Goal: Information Seeking & Learning: Learn about a topic

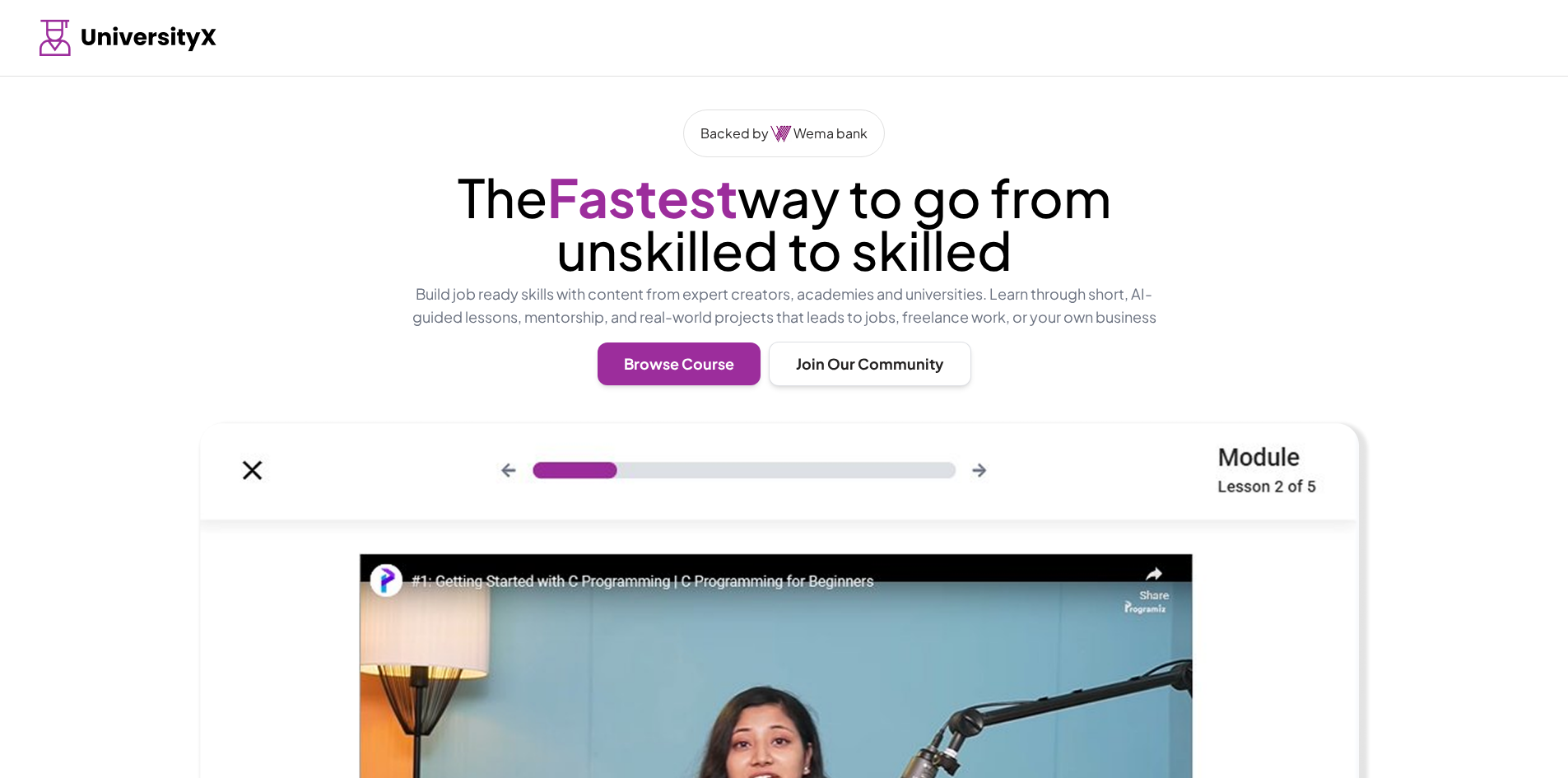
click at [786, 128] on img at bounding box center [781, 133] width 21 height 18
click at [707, 373] on button "Browse Course" at bounding box center [679, 362] width 163 height 43
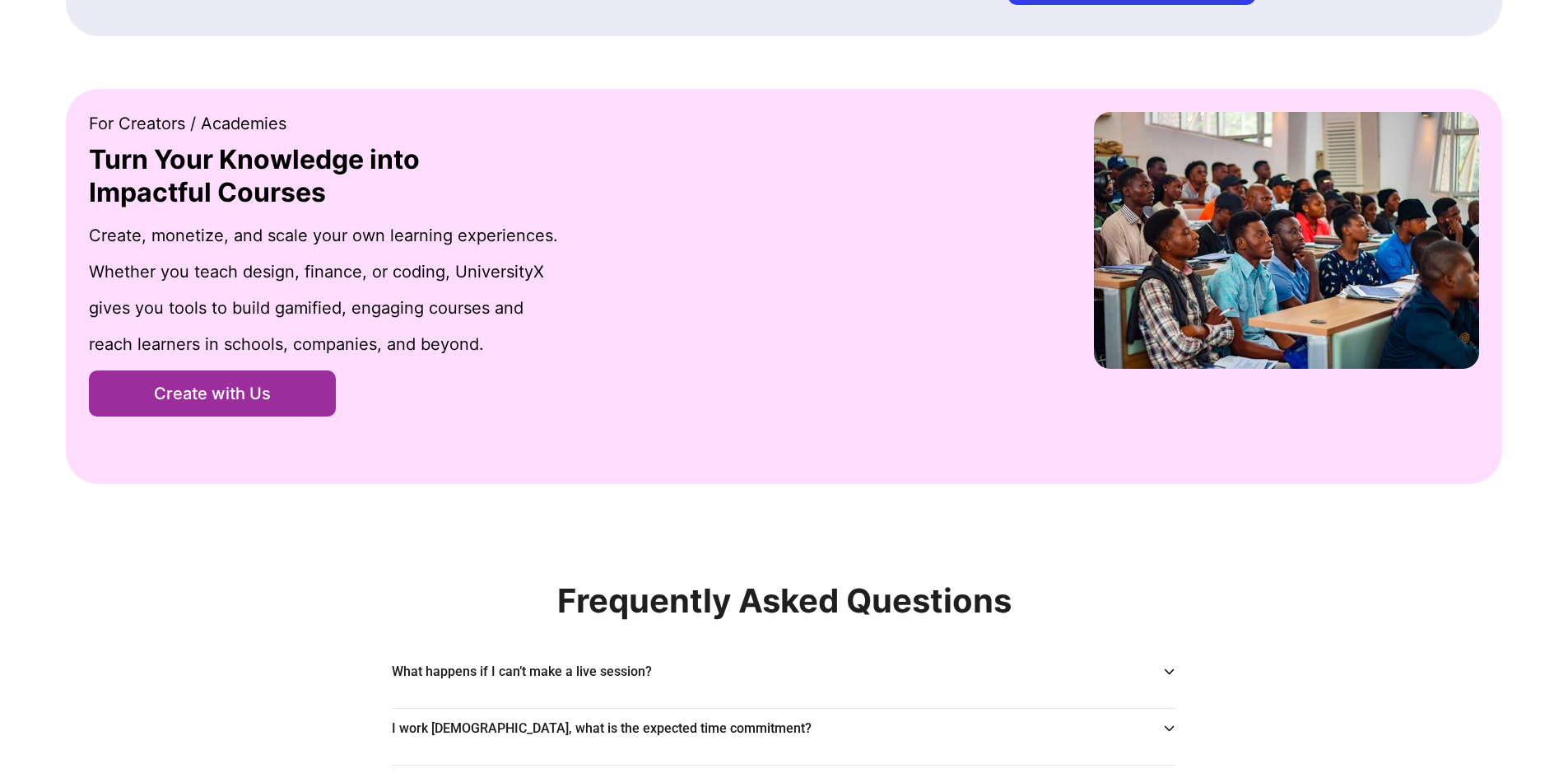
scroll to position [2361, 0]
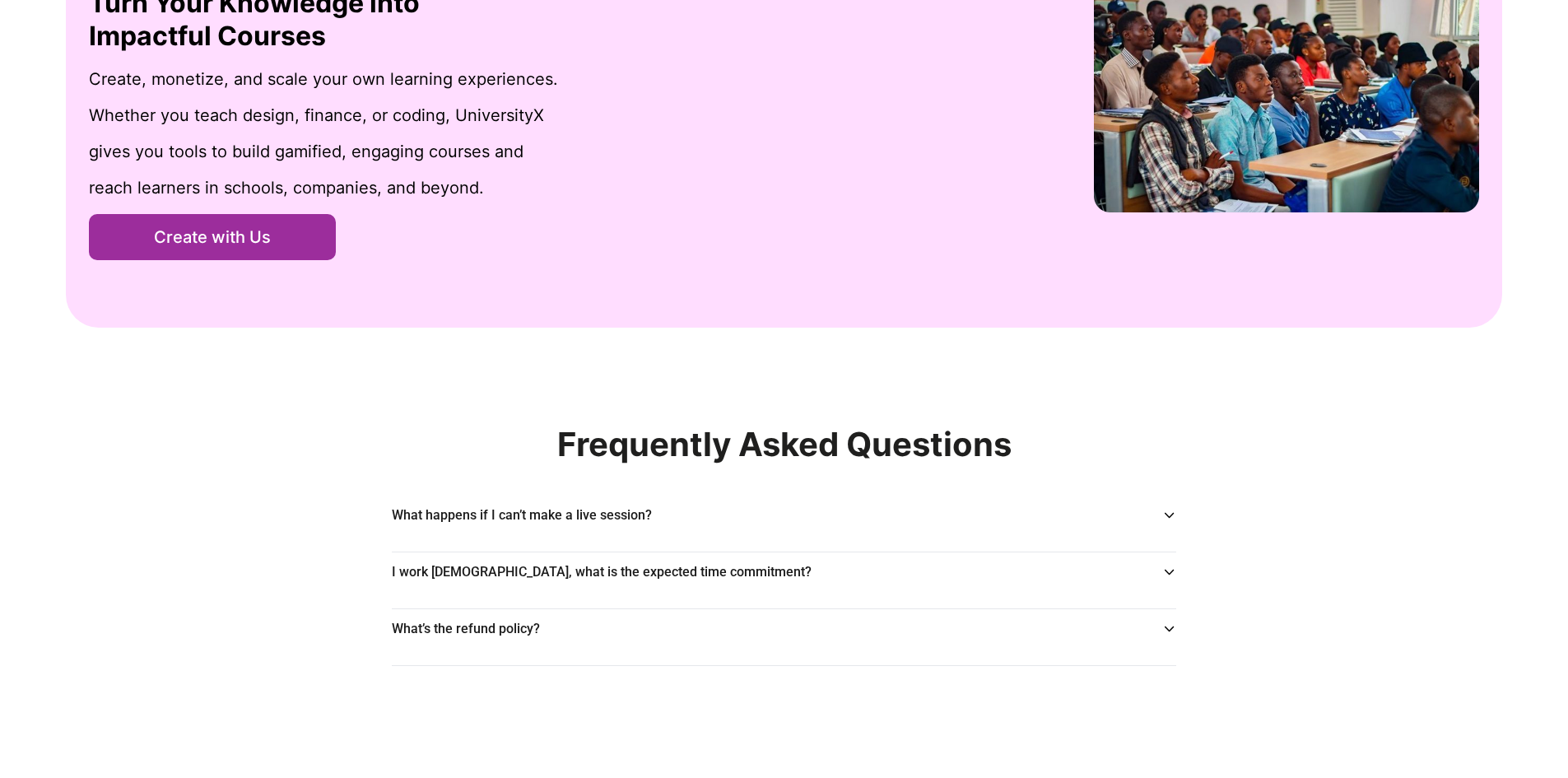
click at [1169, 518] on icon at bounding box center [1168, 515] width 9 height 5
click at [1169, 518] on icon at bounding box center [1168, 515] width 14 height 13
click at [1169, 518] on icon at bounding box center [1168, 515] width 9 height 5
